Goal: Use online tool/utility: Utilize a website feature to perform a specific function

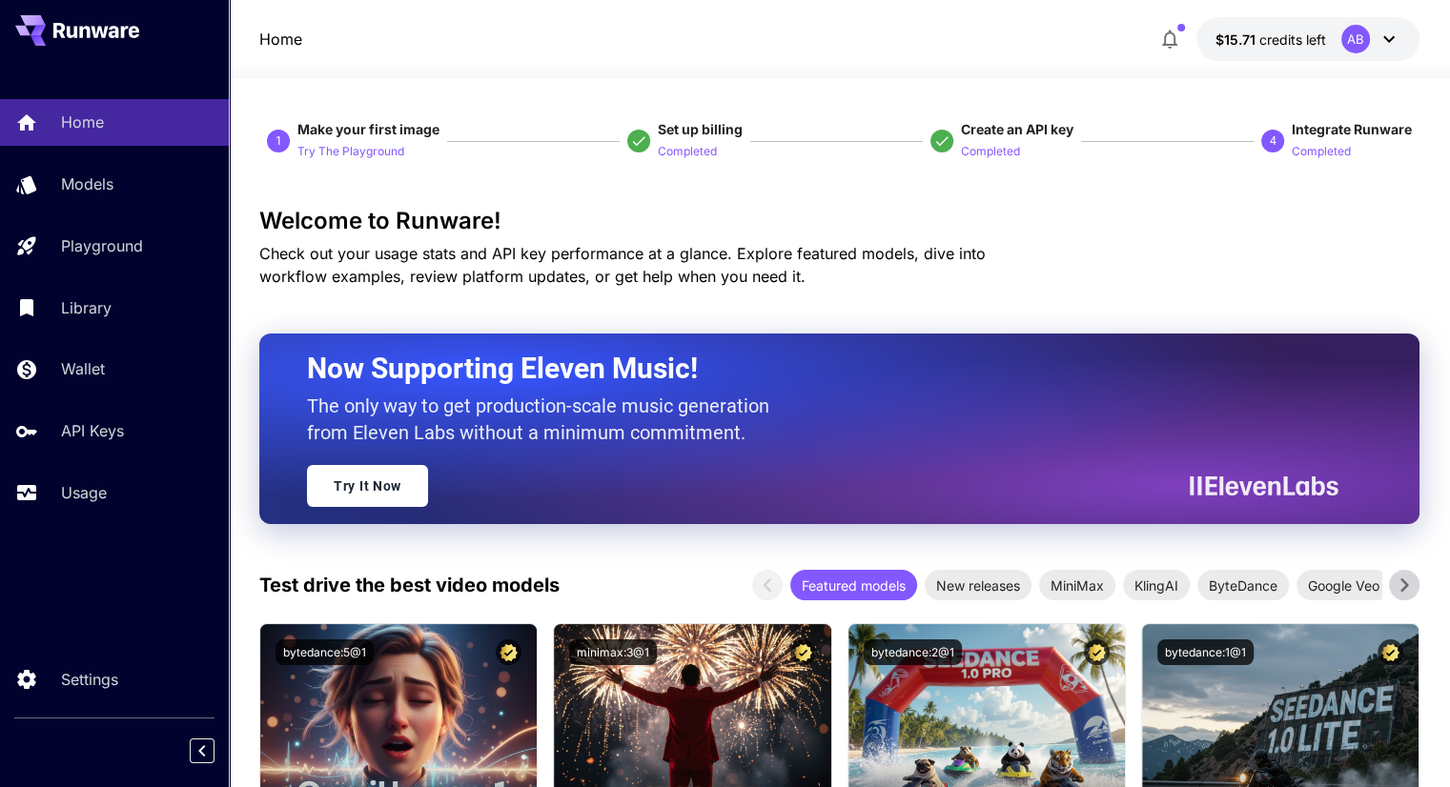
click at [102, 207] on link "Models" at bounding box center [114, 184] width 229 height 47
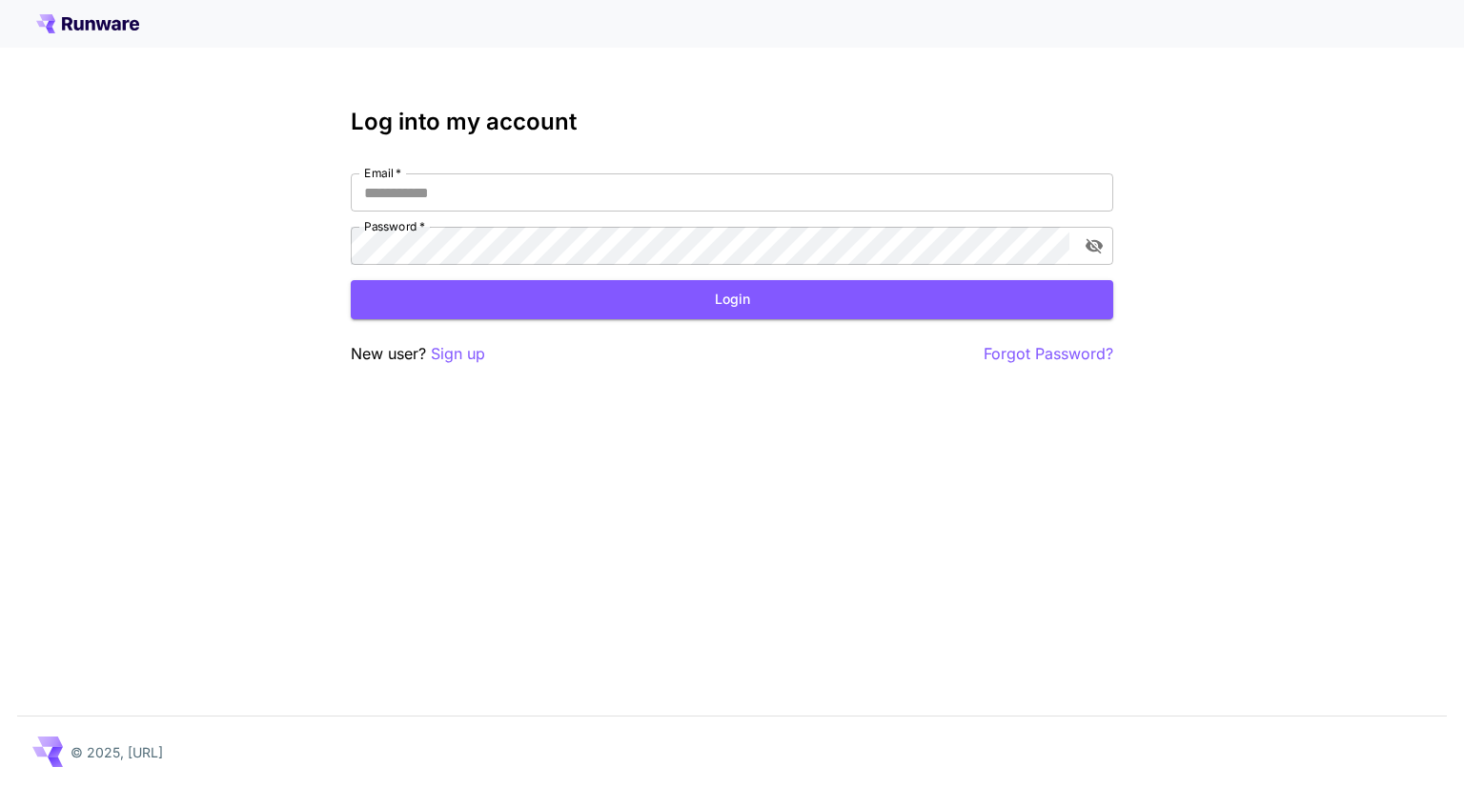
type input "**********"
click at [450, 309] on button "Login" at bounding box center [732, 299] width 763 height 39
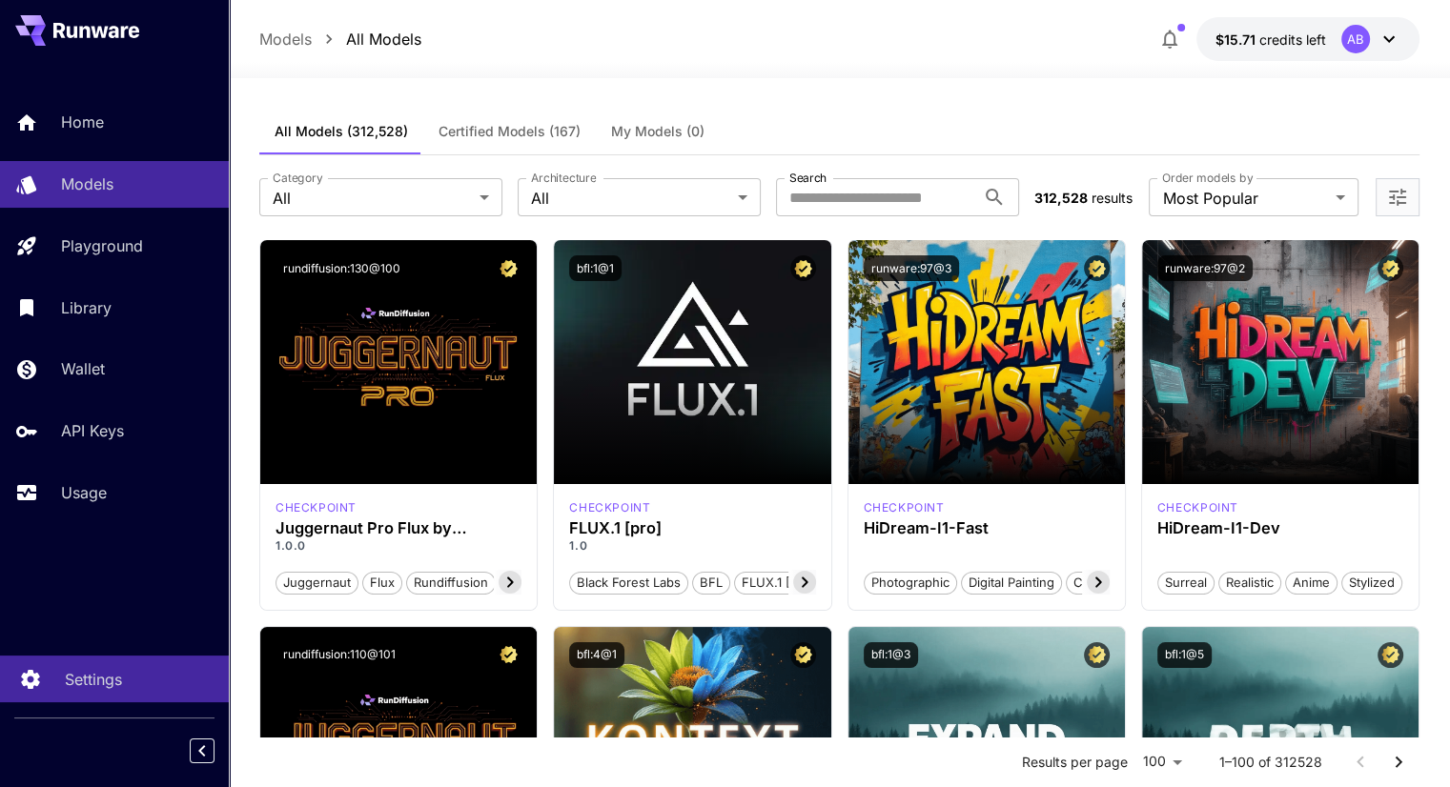
click at [102, 669] on p "Settings" at bounding box center [93, 679] width 57 height 23
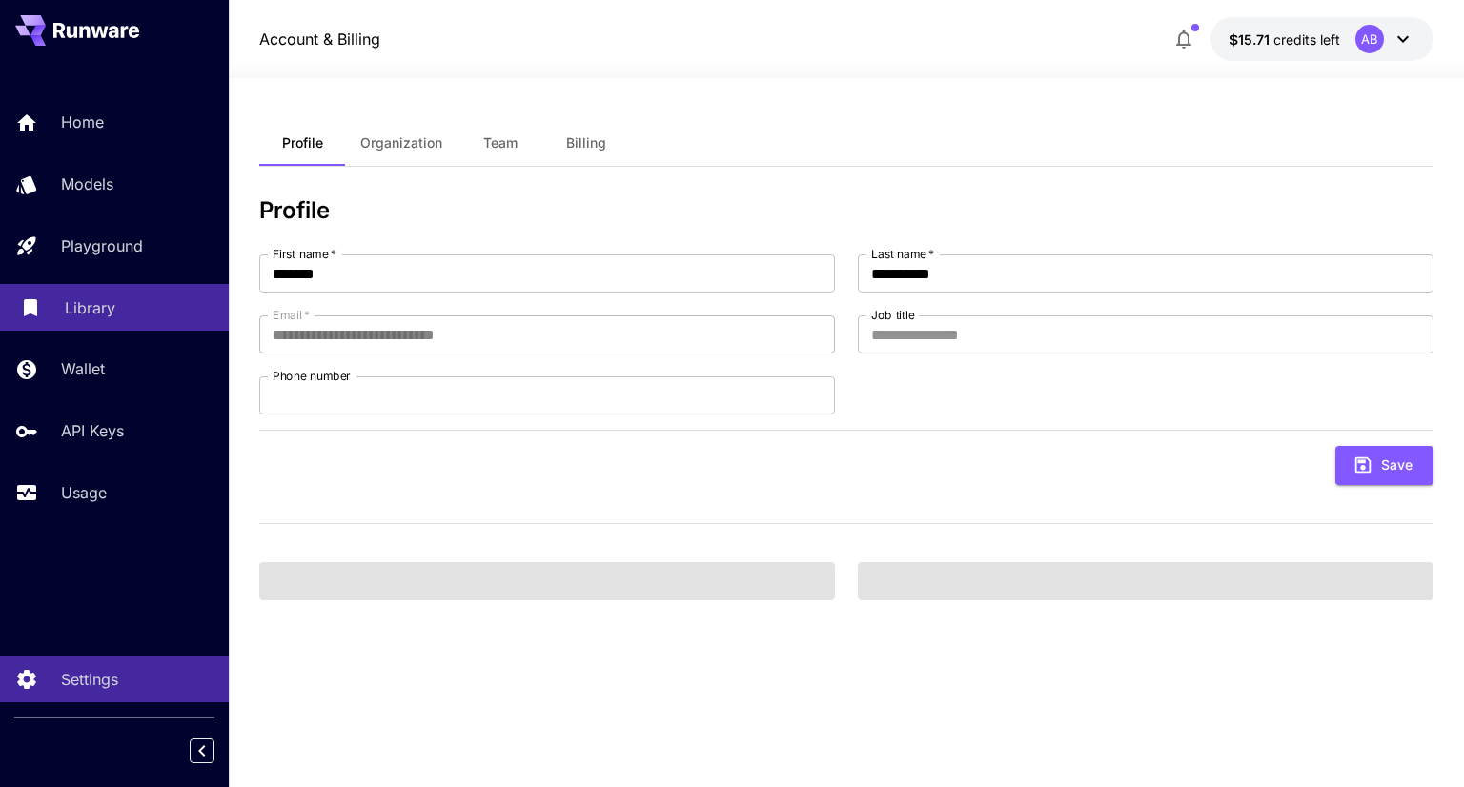
click at [134, 310] on div "Library" at bounding box center [139, 307] width 149 height 23
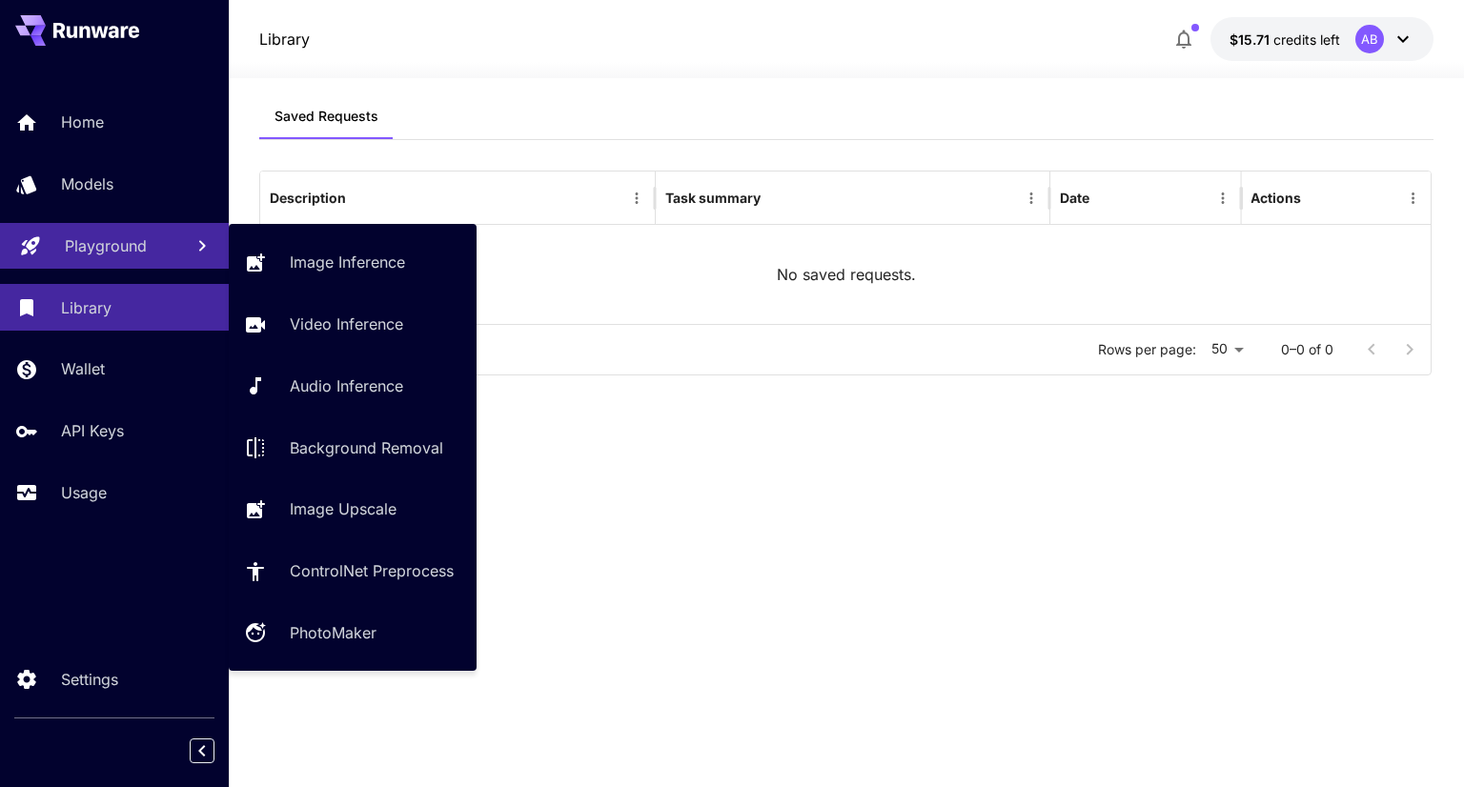
click at [122, 256] on p "Playground" at bounding box center [106, 246] width 82 height 23
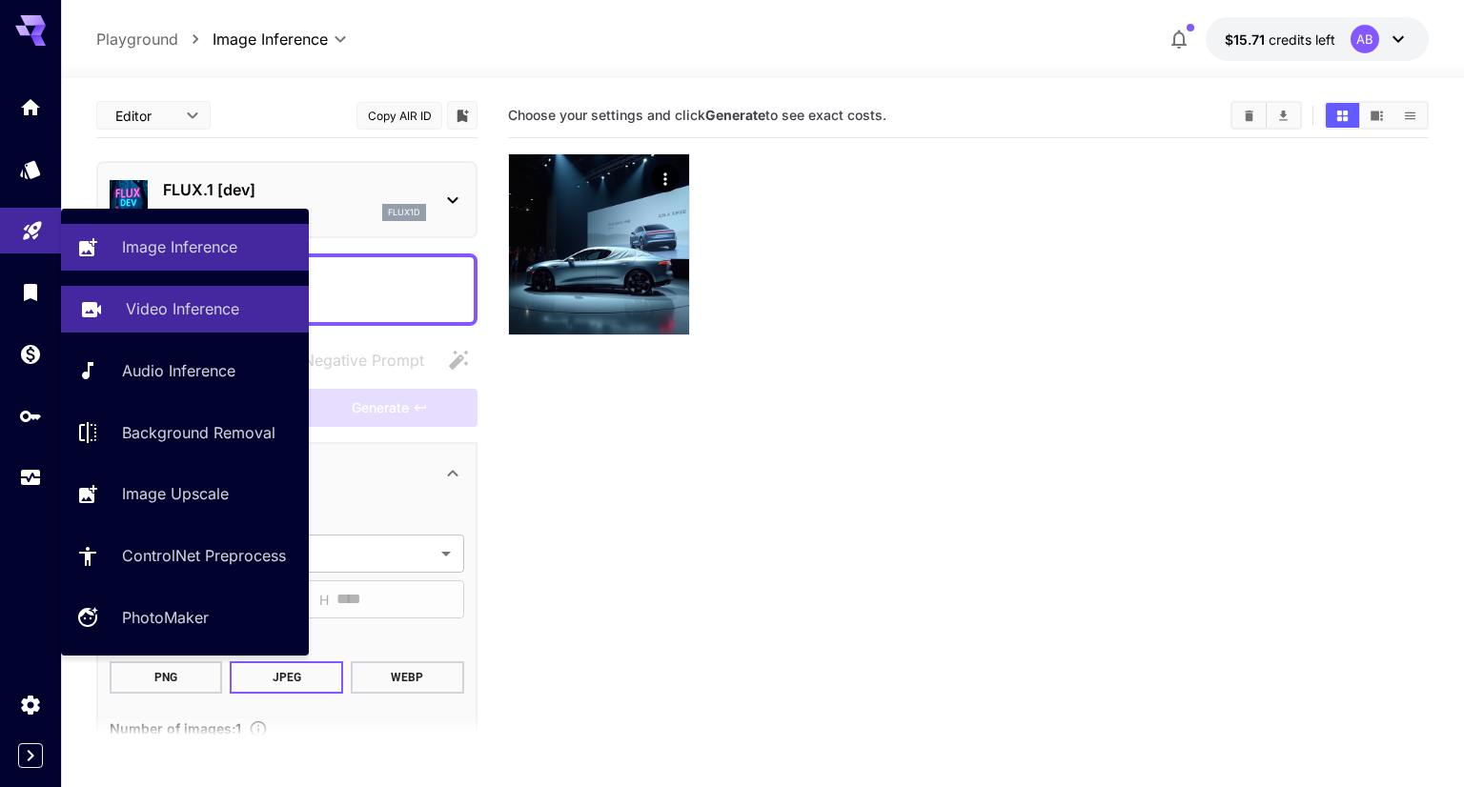
click at [213, 326] on link "Video Inference" at bounding box center [185, 309] width 248 height 47
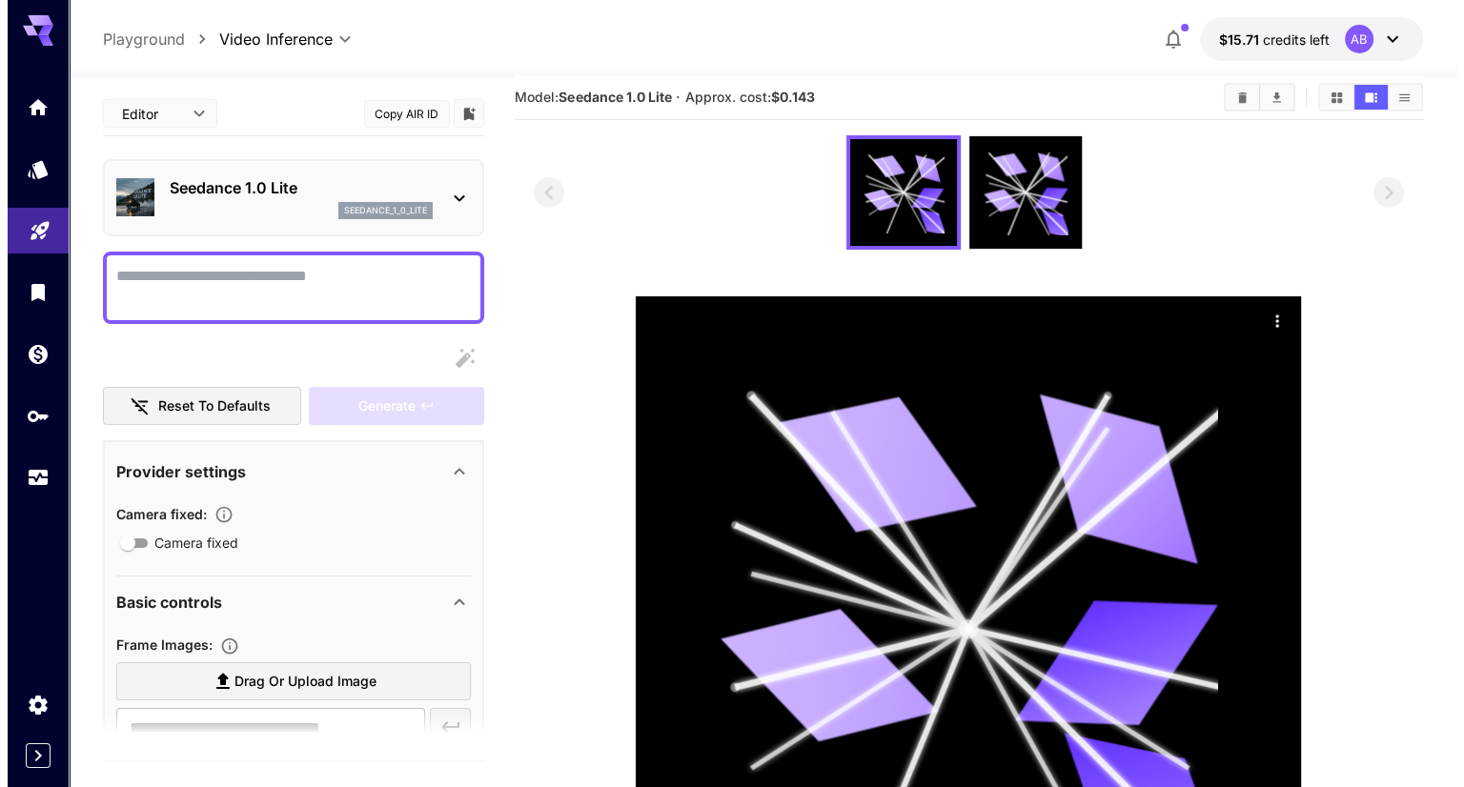
scroll to position [19, 0]
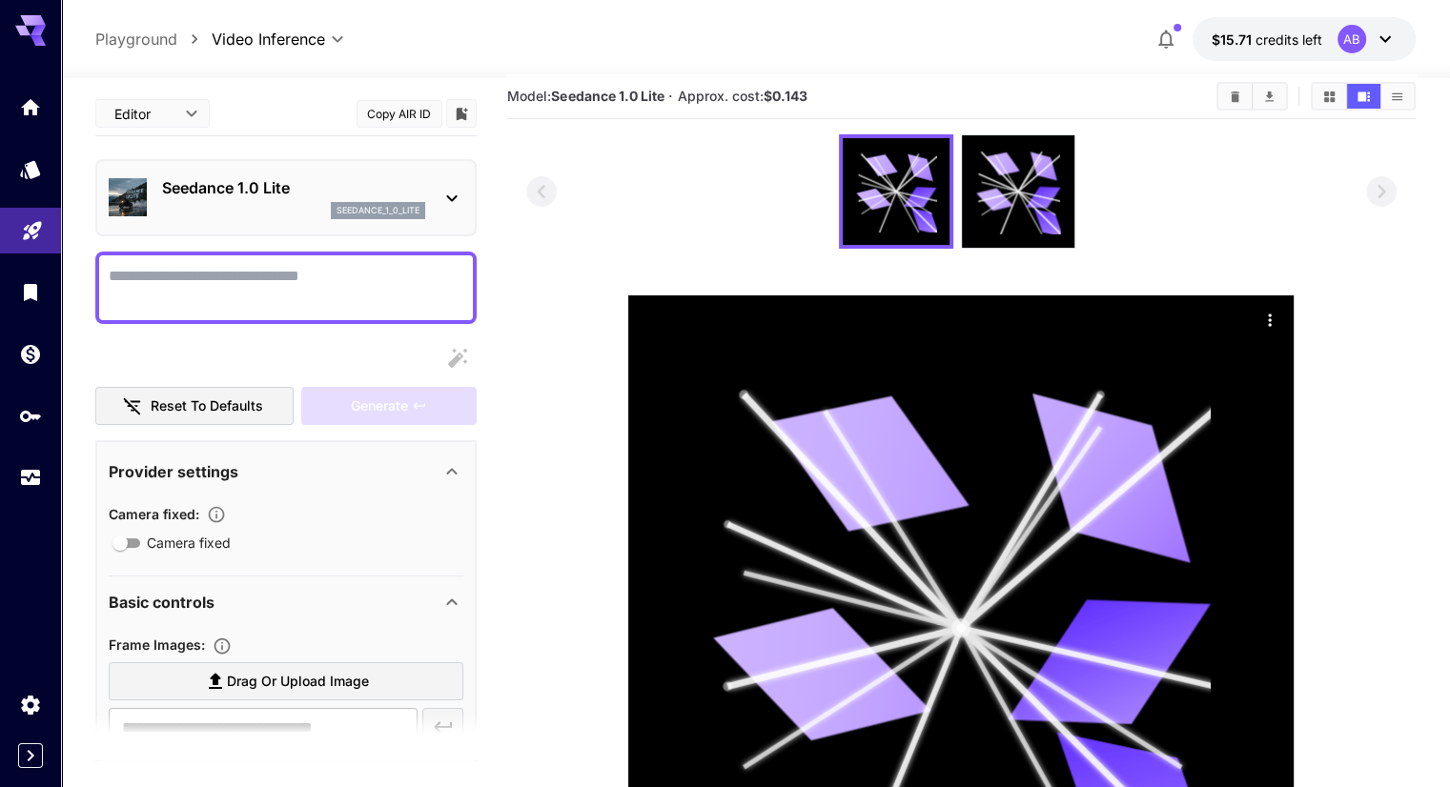
click at [460, 190] on icon at bounding box center [451, 198] width 23 height 23
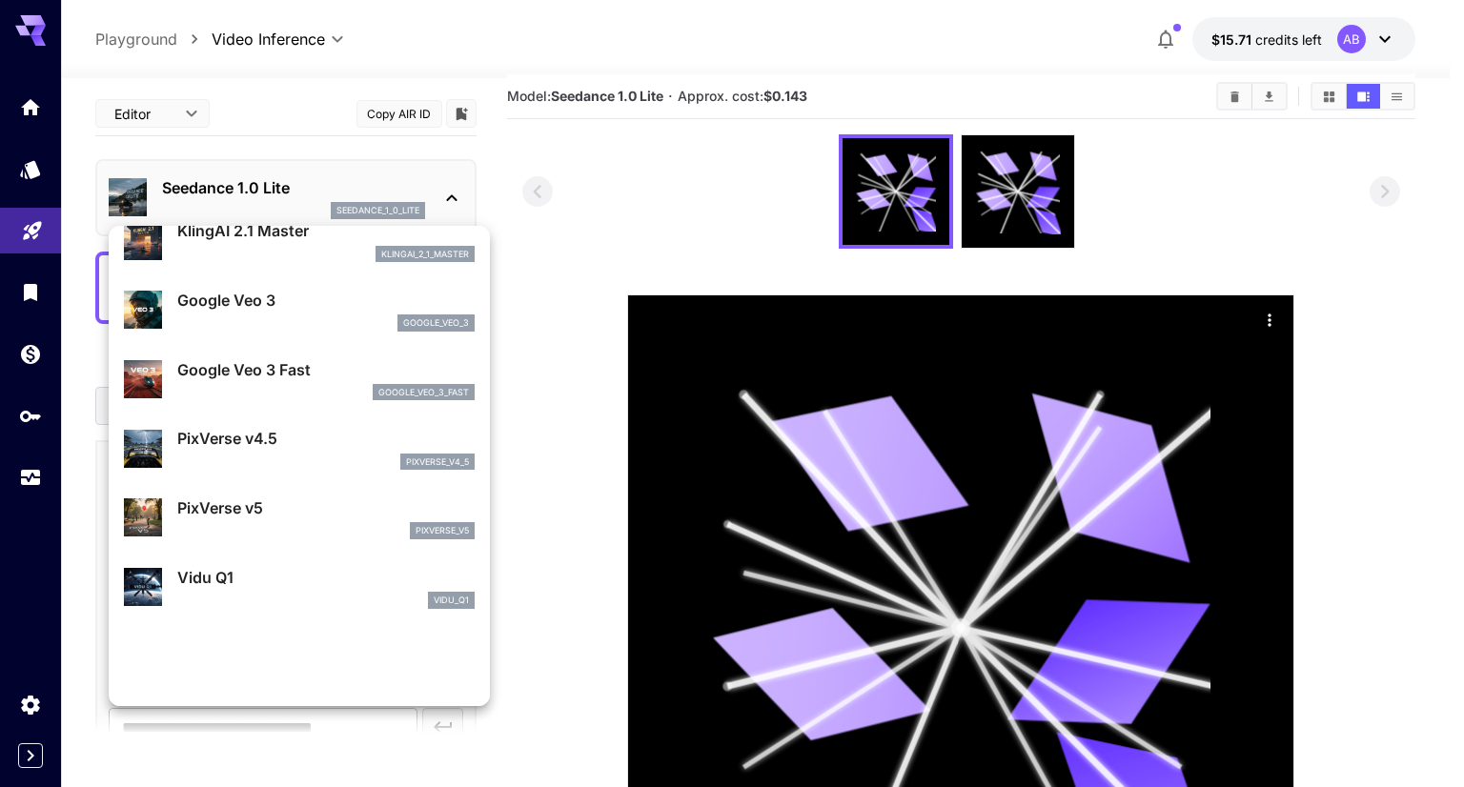
scroll to position [0, 0]
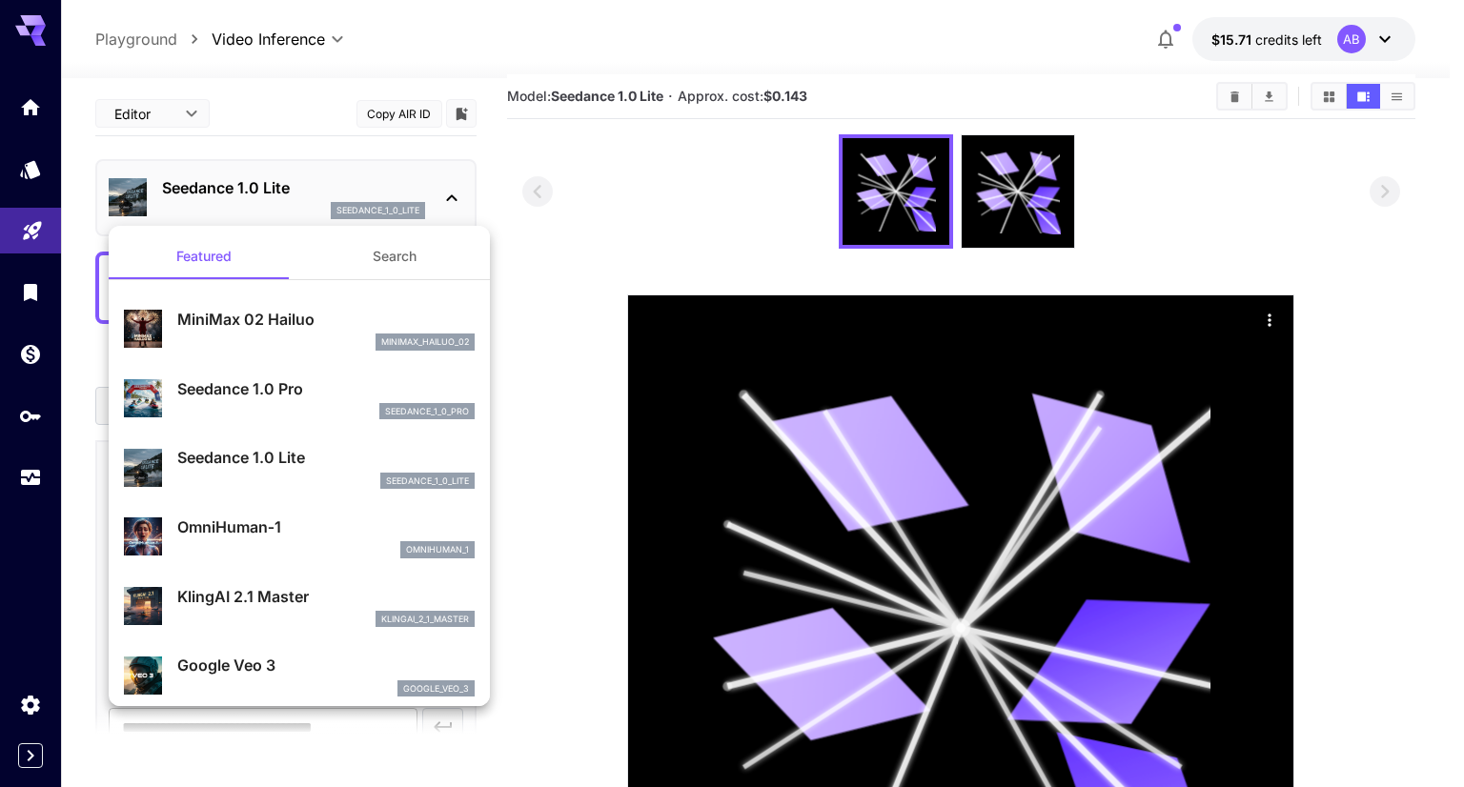
click at [595, 306] on div at bounding box center [732, 393] width 1464 height 787
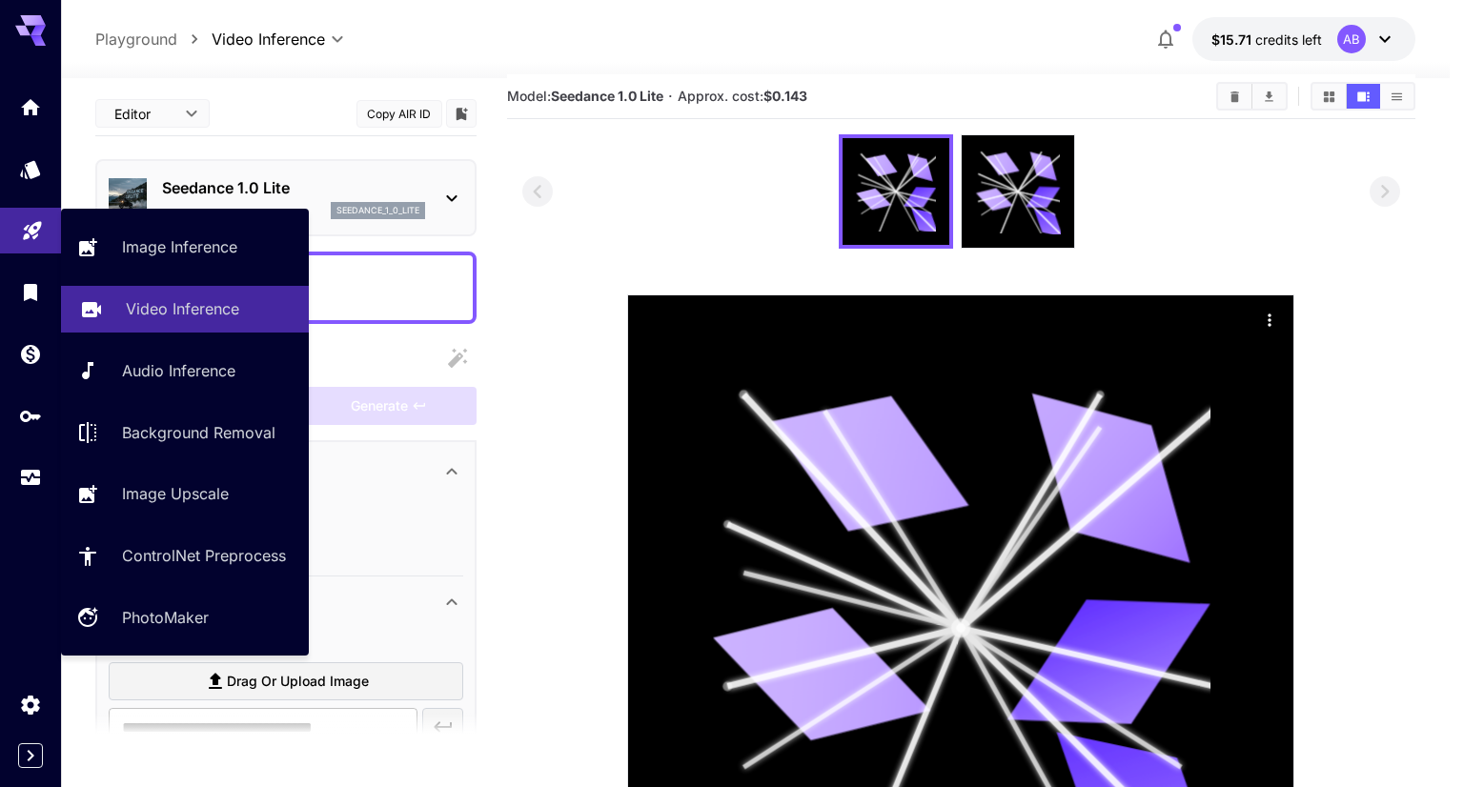
click at [137, 307] on p "Video Inference" at bounding box center [182, 308] width 113 height 23
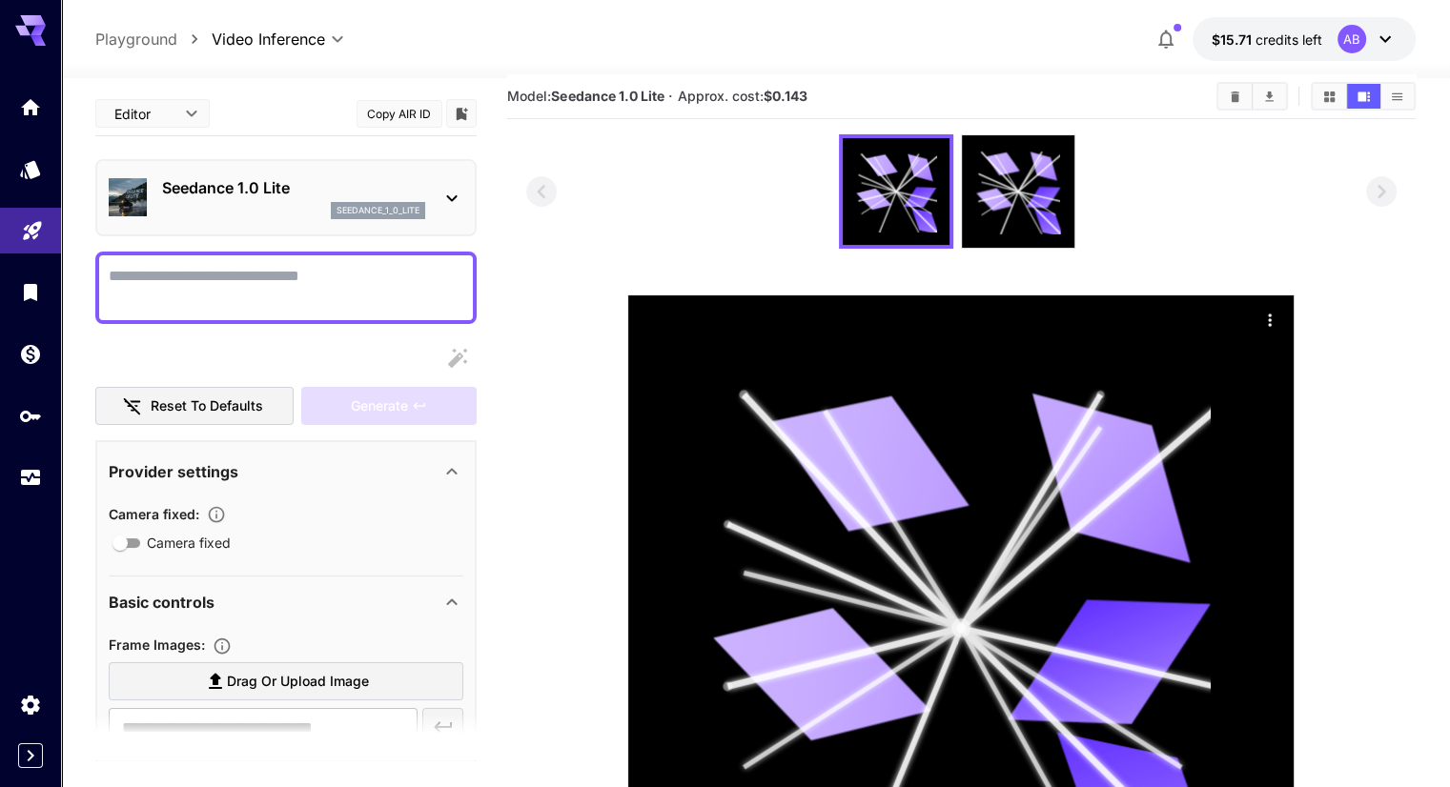
click at [346, 220] on div "Seedance 1.0 Lite seedance_1_0_lite" at bounding box center [286, 198] width 355 height 58
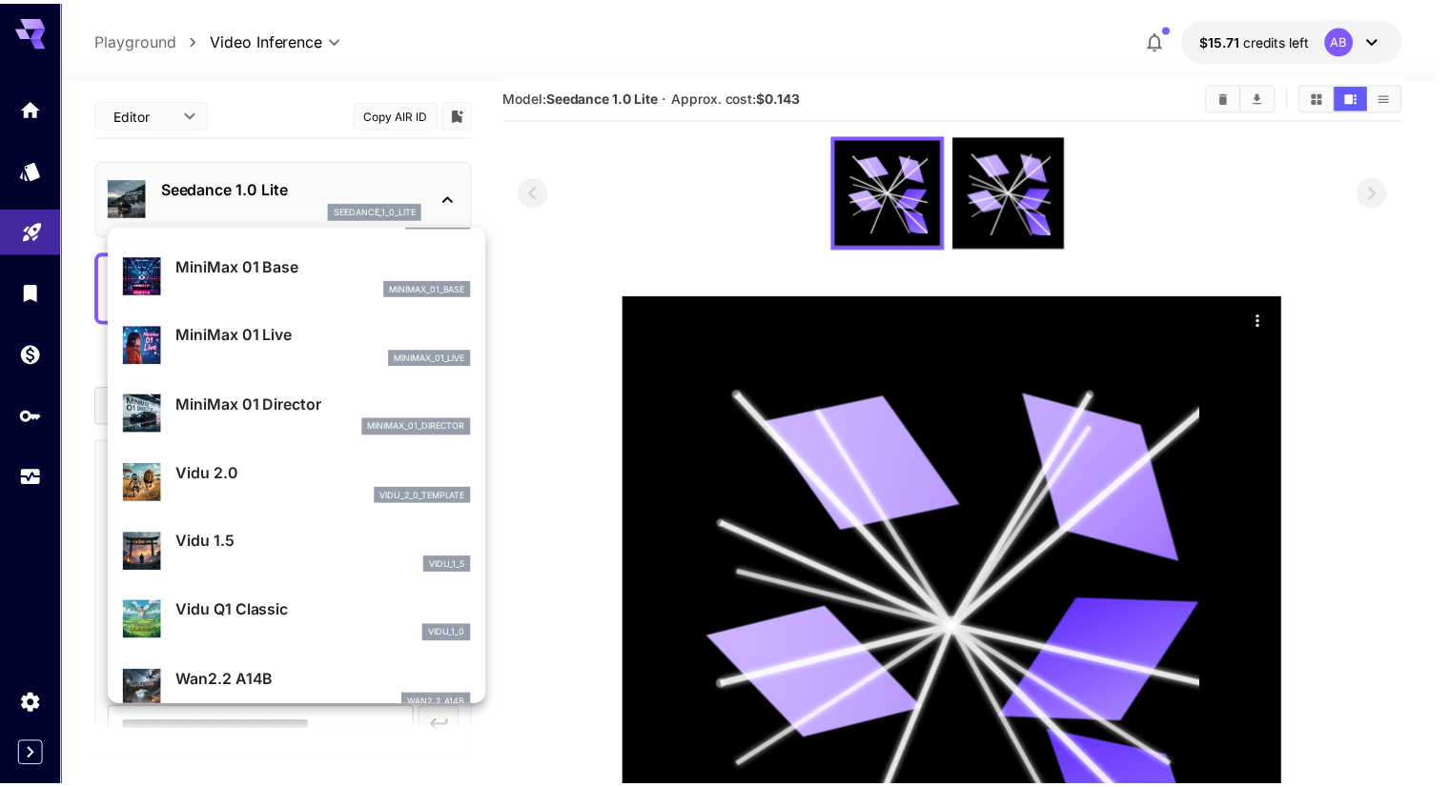
scroll to position [1542, 0]
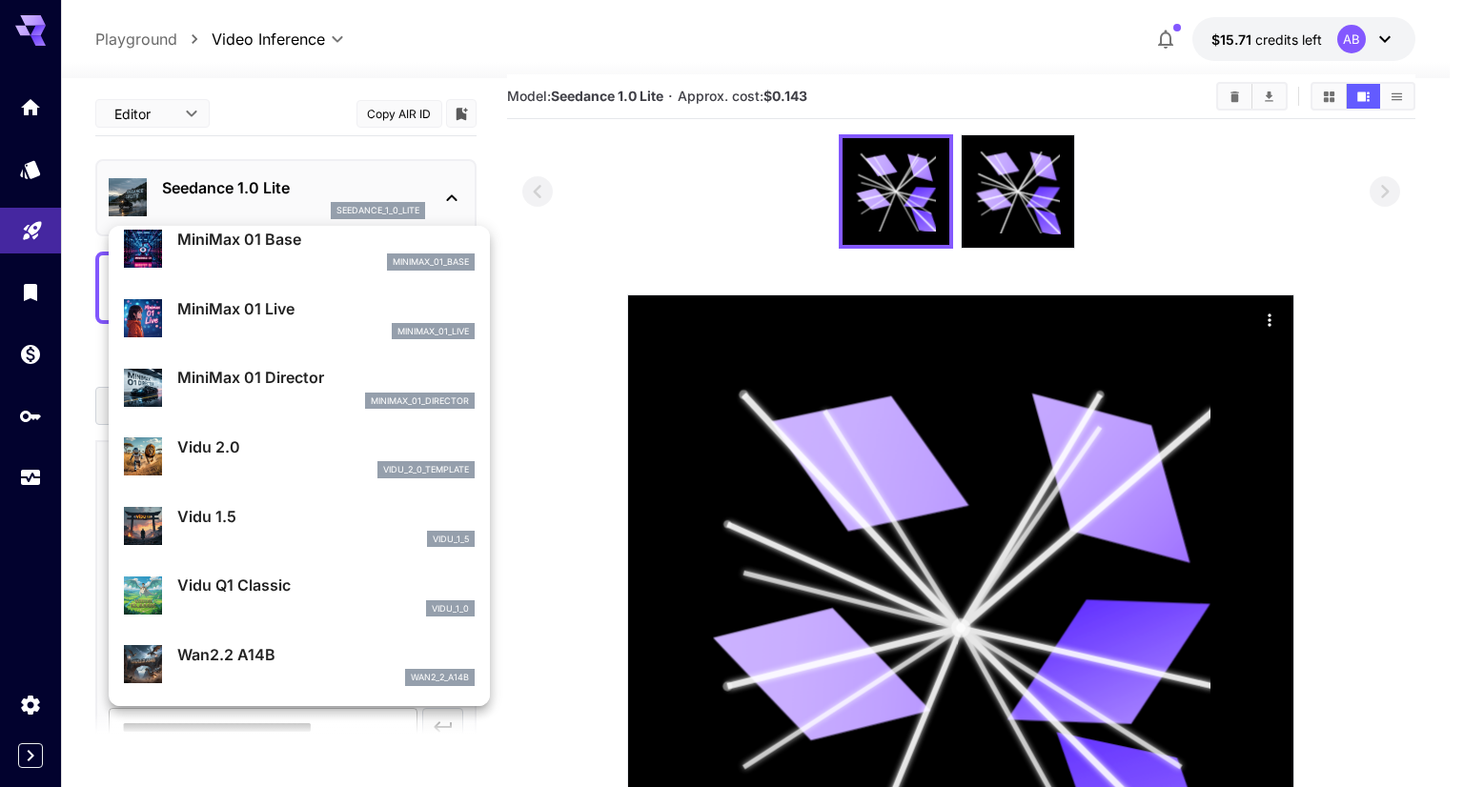
click at [50, 223] on div at bounding box center [732, 393] width 1464 height 787
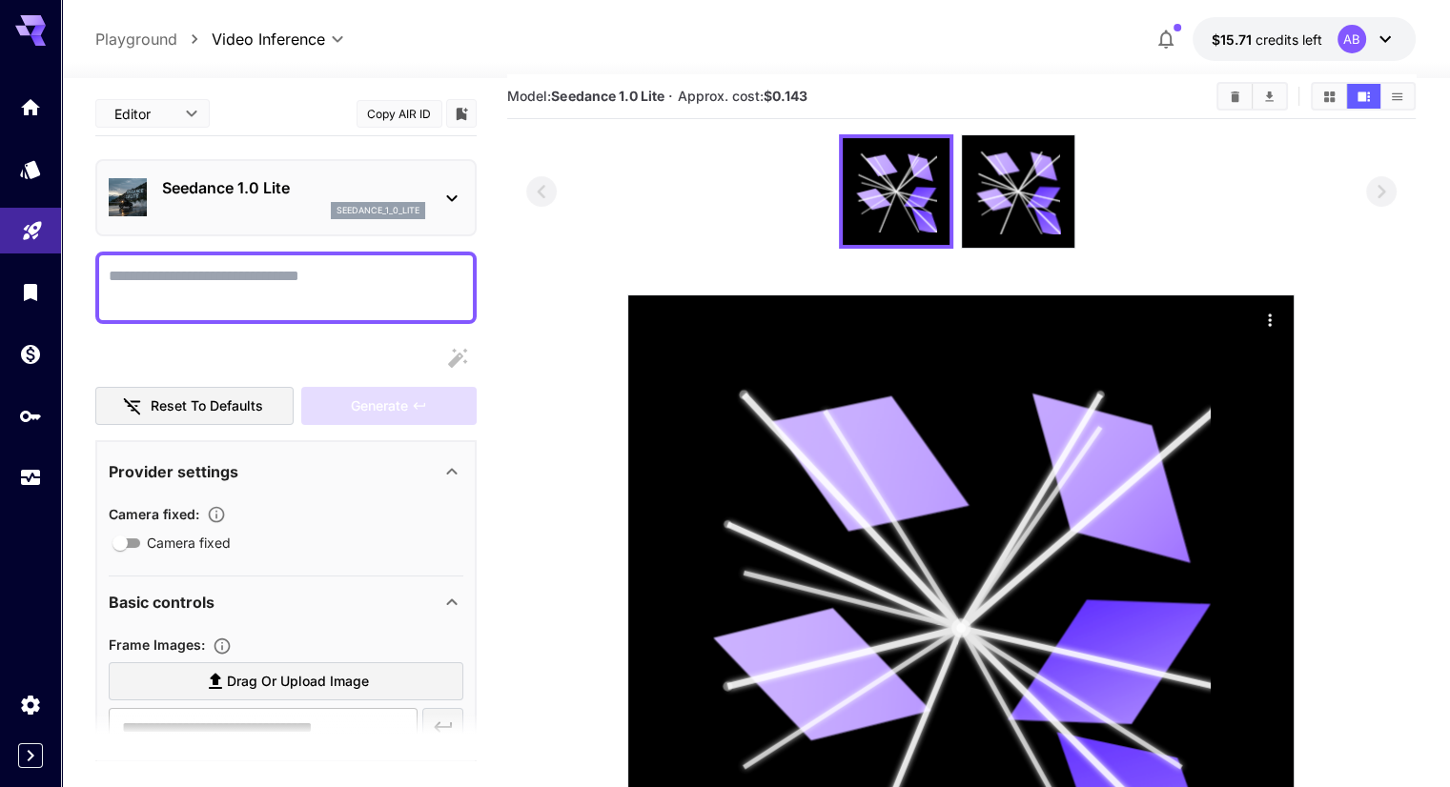
click at [23, 34] on icon at bounding box center [30, 25] width 31 height 20
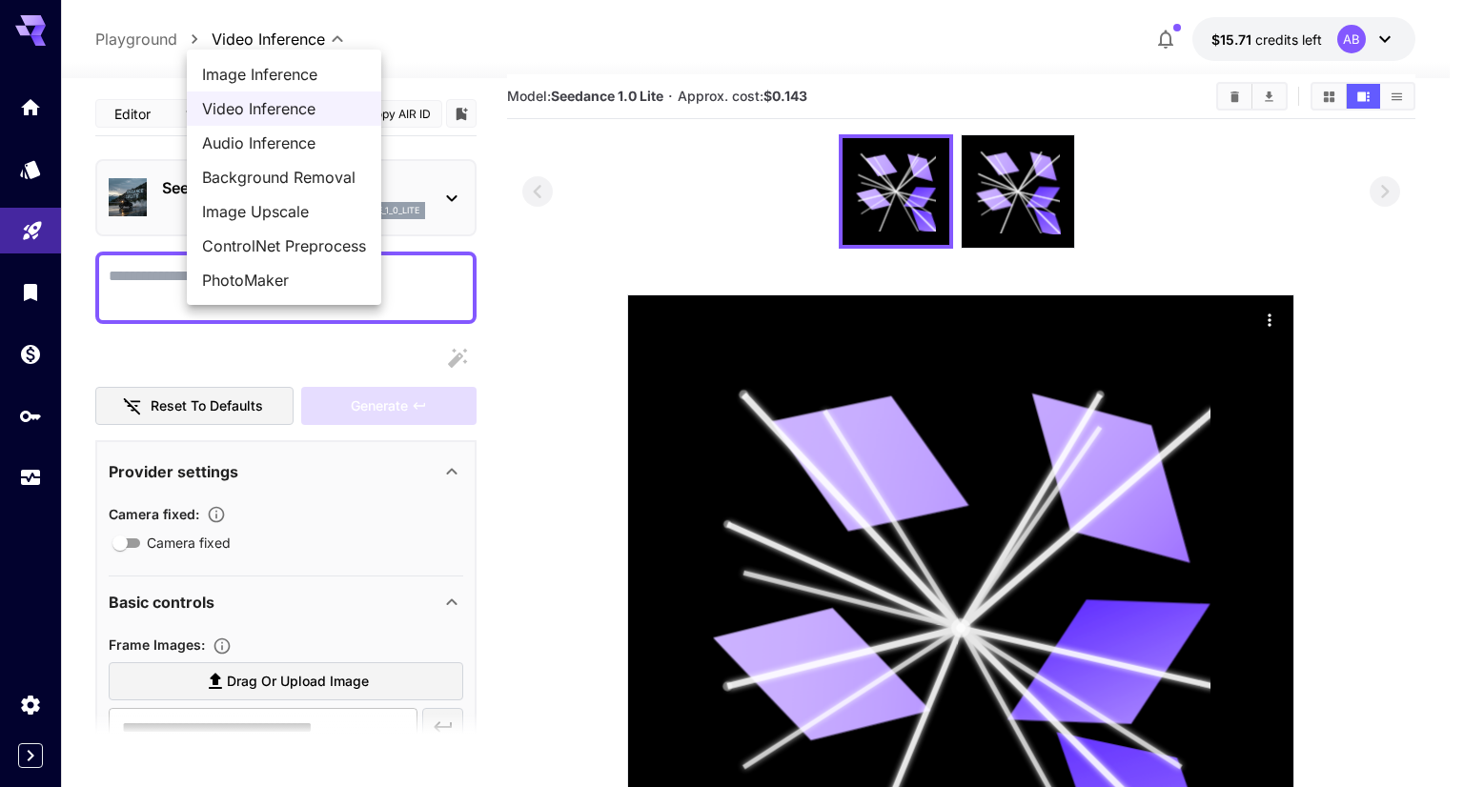
click at [304, 43] on body "**********" at bounding box center [732, 500] width 1464 height 1038
click at [296, 71] on span "Image Inference" at bounding box center [284, 74] width 164 height 23
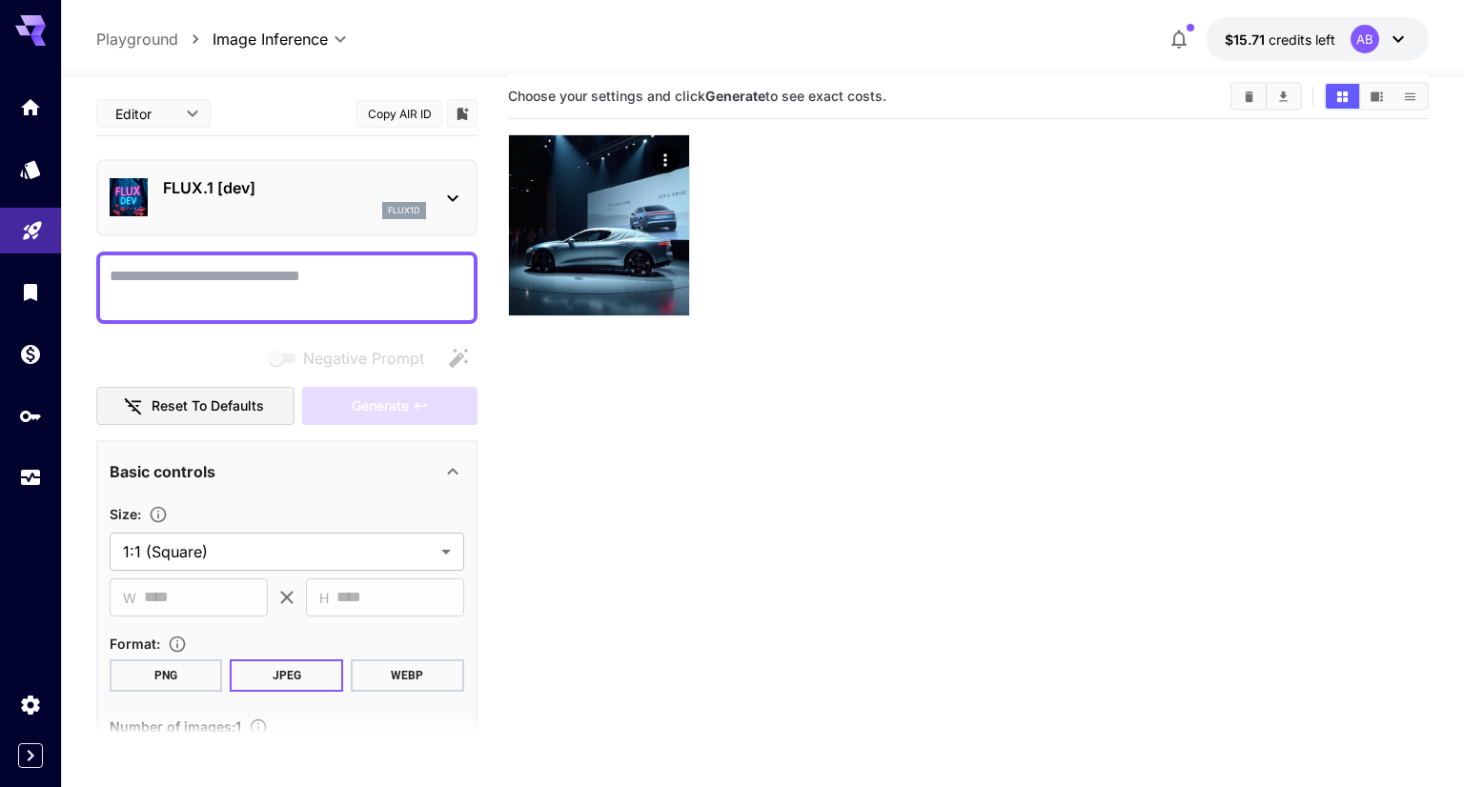
click at [310, 45] on body "**********" at bounding box center [732, 450] width 1464 height 938
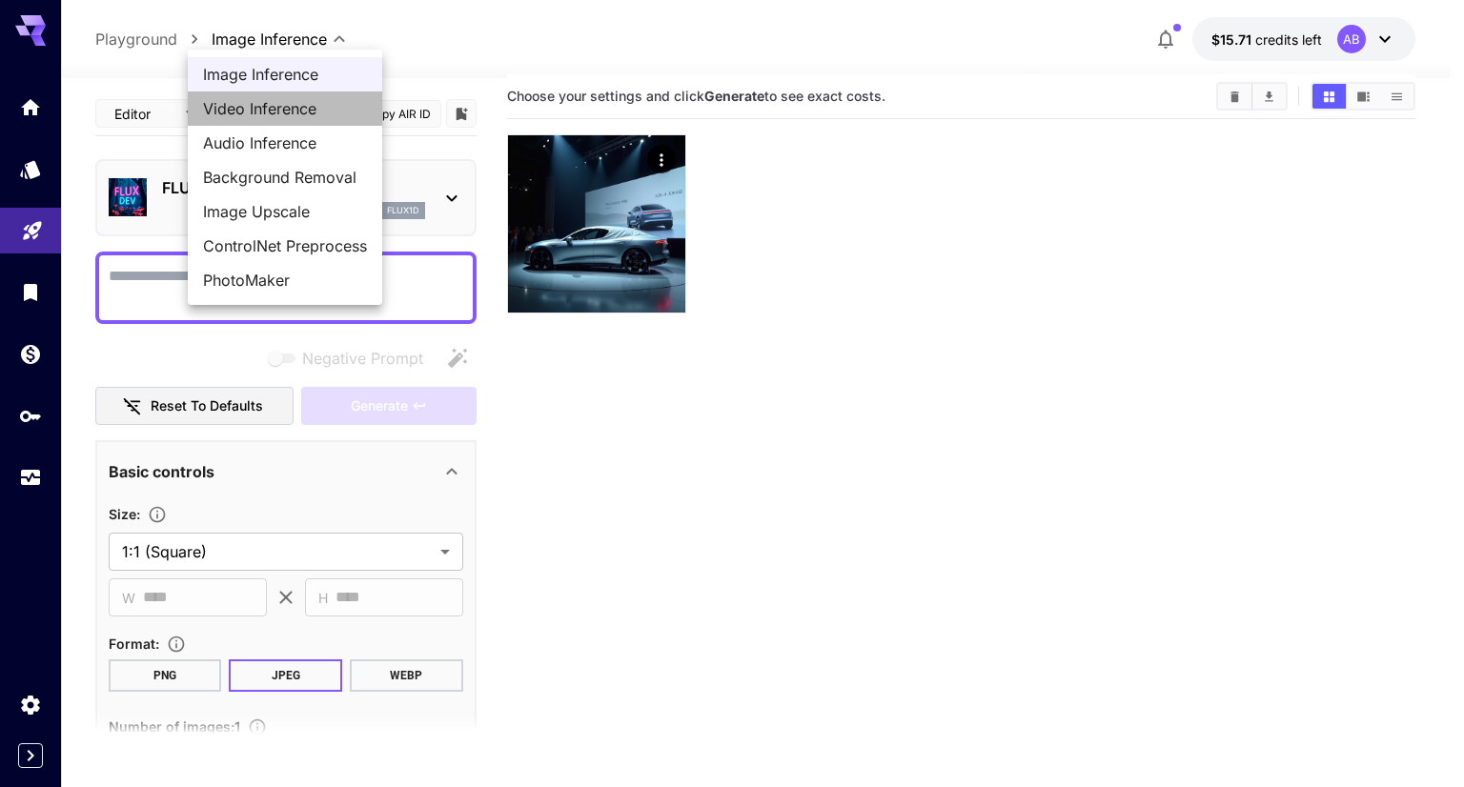
click at [288, 124] on li "Video Inference" at bounding box center [285, 109] width 194 height 34
type input "**********"
